Goal: Find specific page/section: Find specific page/section

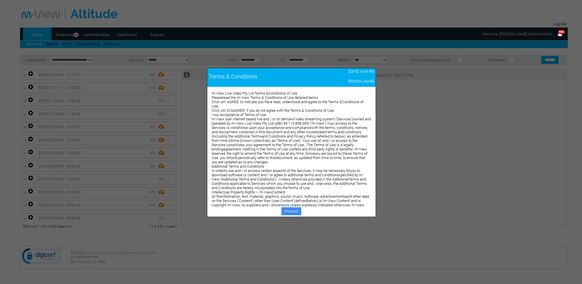
click at [291, 208] on link "Proceed" at bounding box center [291, 211] width 20 height 8
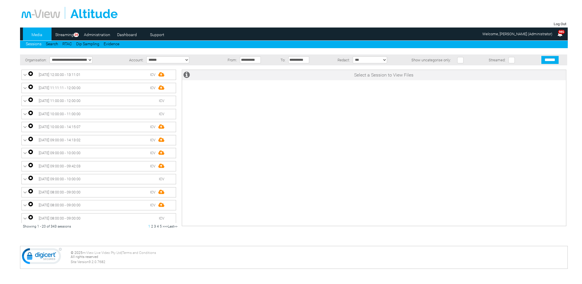
click at [131, 35] on link "Dashboard" at bounding box center [127, 34] width 28 height 9
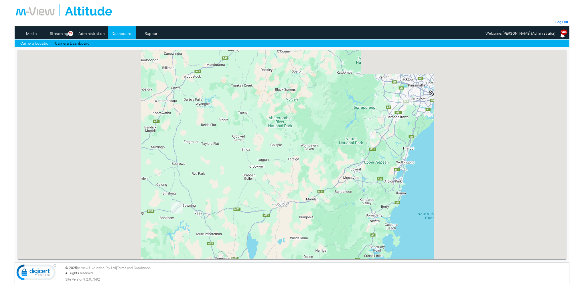
click at [79, 43] on link "Camera Dashboard" at bounding box center [72, 43] width 35 height 6
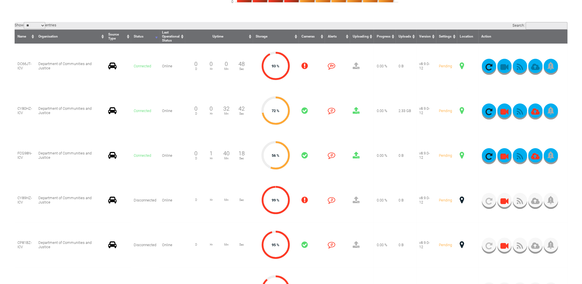
scroll to position [143, 0]
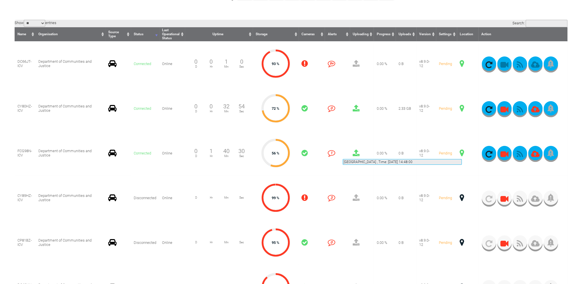
click at [462, 152] on span at bounding box center [462, 152] width 4 height 7
